Goal: Task Accomplishment & Management: Manage account settings

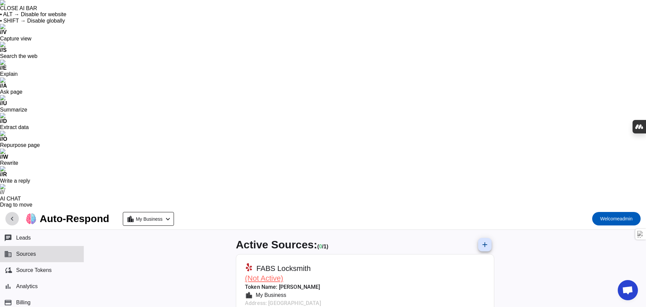
click at [10, 210] on span at bounding box center [12, 218] width 16 height 16
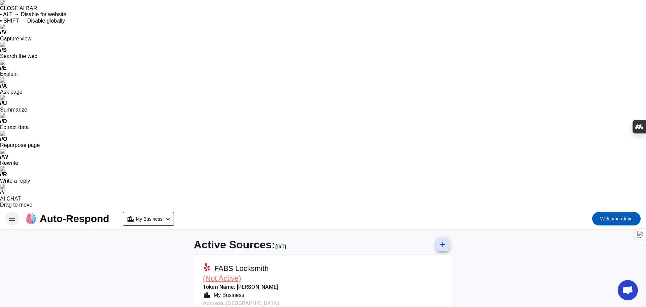
click at [10, 210] on span at bounding box center [12, 218] width 16 height 16
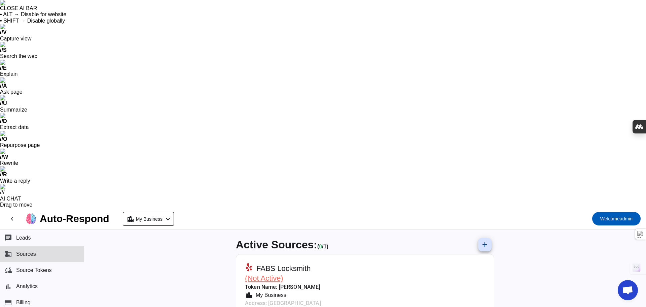
click at [362, 257] on mat-card-header "[PERSON_NAME] (Not Active) Token Name: [PERSON_NAME] location_city My Business …" at bounding box center [365, 283] width 251 height 52
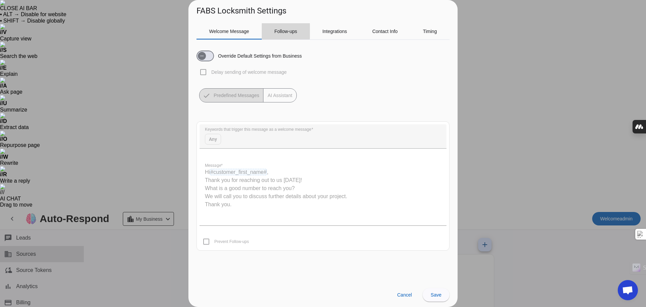
click at [275, 29] on span "Follow-ups" at bounding box center [285, 31] width 23 height 5
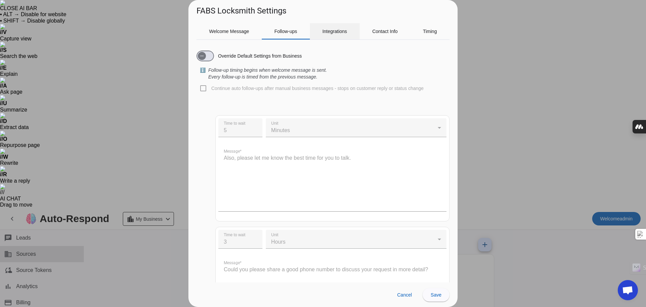
click at [315, 31] on div "Integrations" at bounding box center [335, 31] width 50 height 16
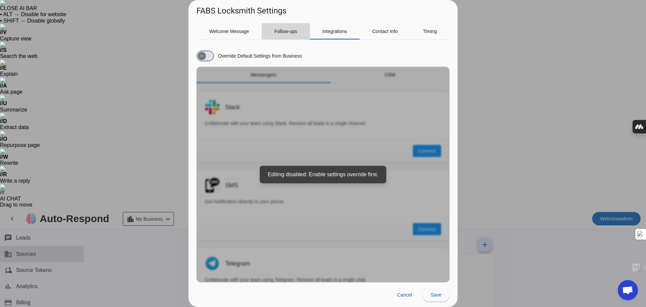
click at [295, 31] on span "Follow-ups" at bounding box center [285, 31] width 23 height 5
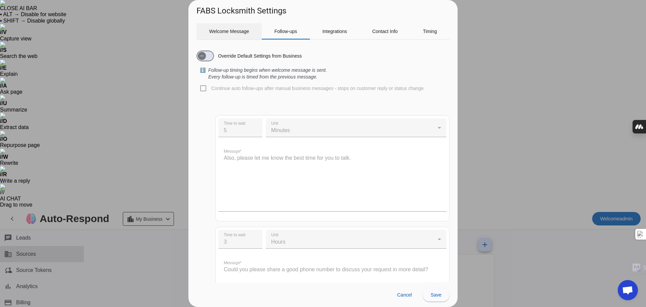
click at [229, 34] on span "Welcome Message" at bounding box center [229, 31] width 40 height 5
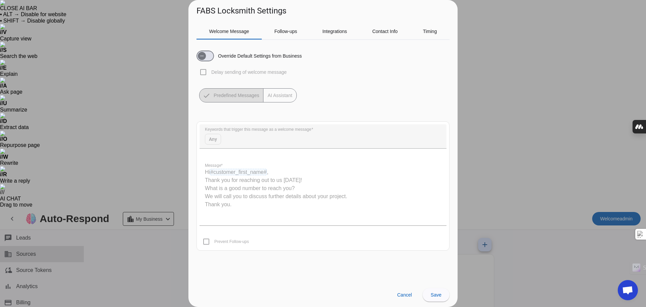
click at [496, 15] on div at bounding box center [323, 153] width 646 height 307
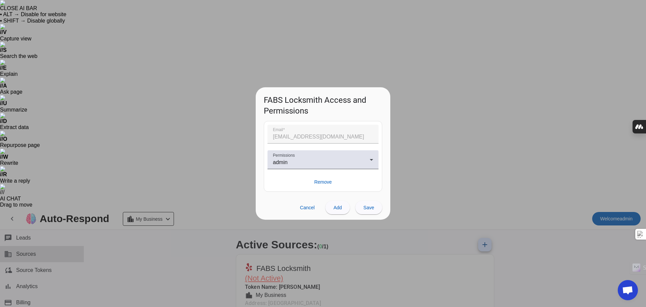
click at [525, 225] on div at bounding box center [323, 153] width 646 height 307
